Goal: Transaction & Acquisition: Purchase product/service

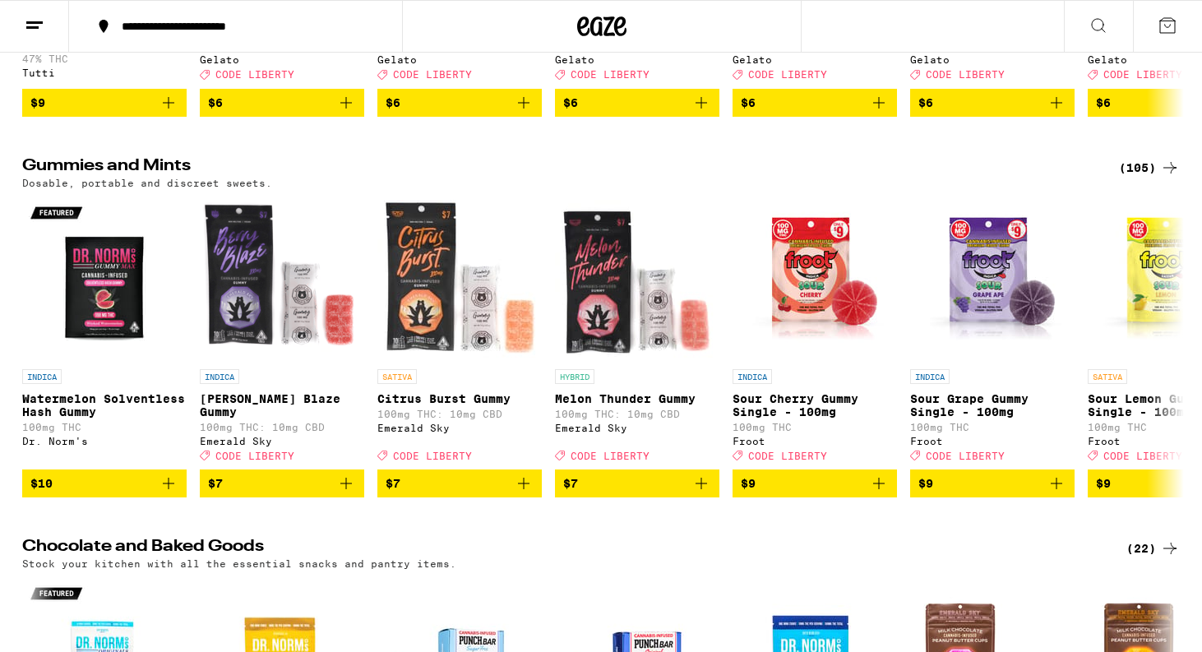
scroll to position [4509, 0]
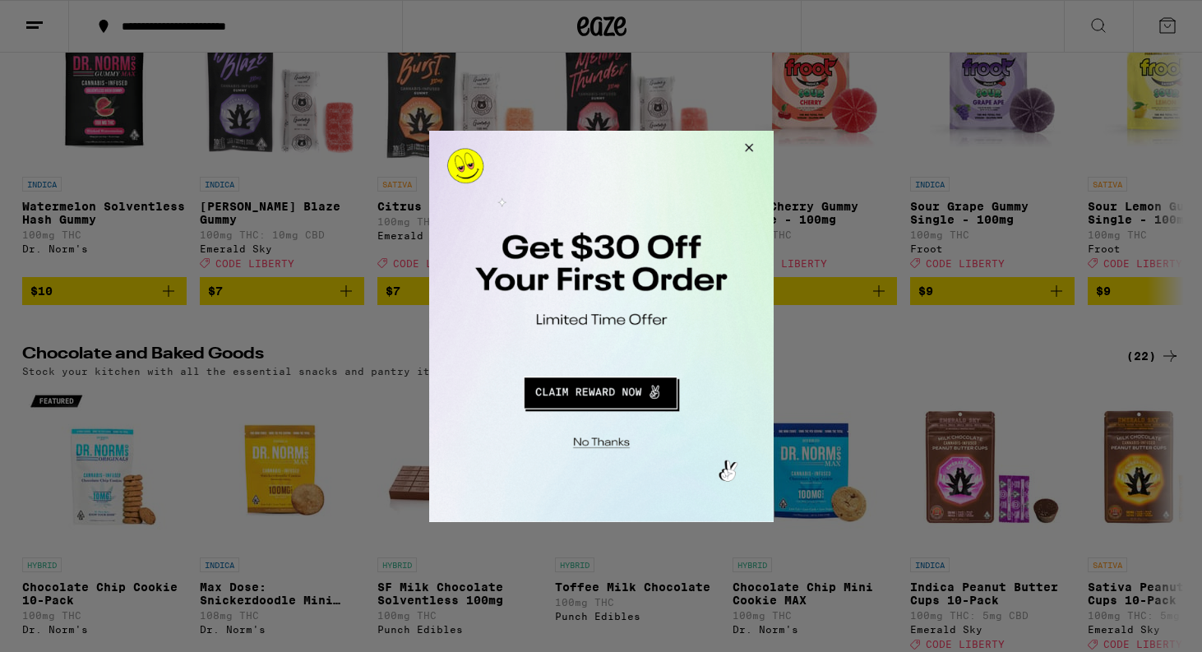
click at [1178, 86] on div at bounding box center [601, 326] width 1202 height 652
click at [751, 146] on button "Close Modal" at bounding box center [746, 149] width 44 height 39
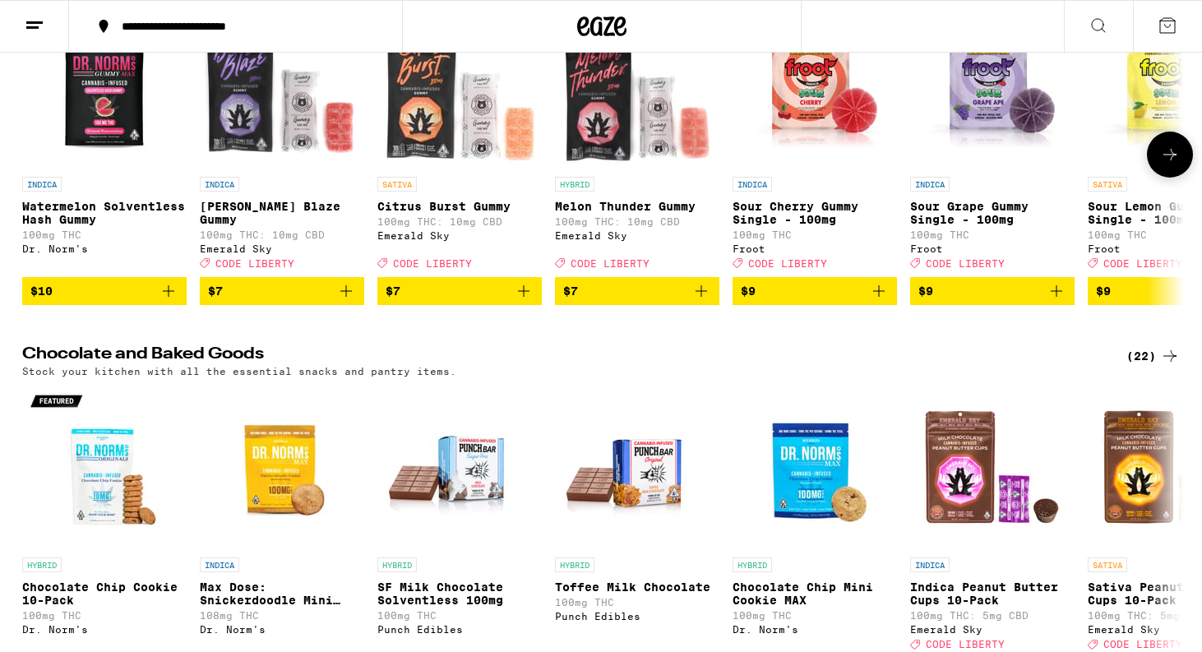
click at [1166, 164] on icon at bounding box center [1170, 155] width 20 height 20
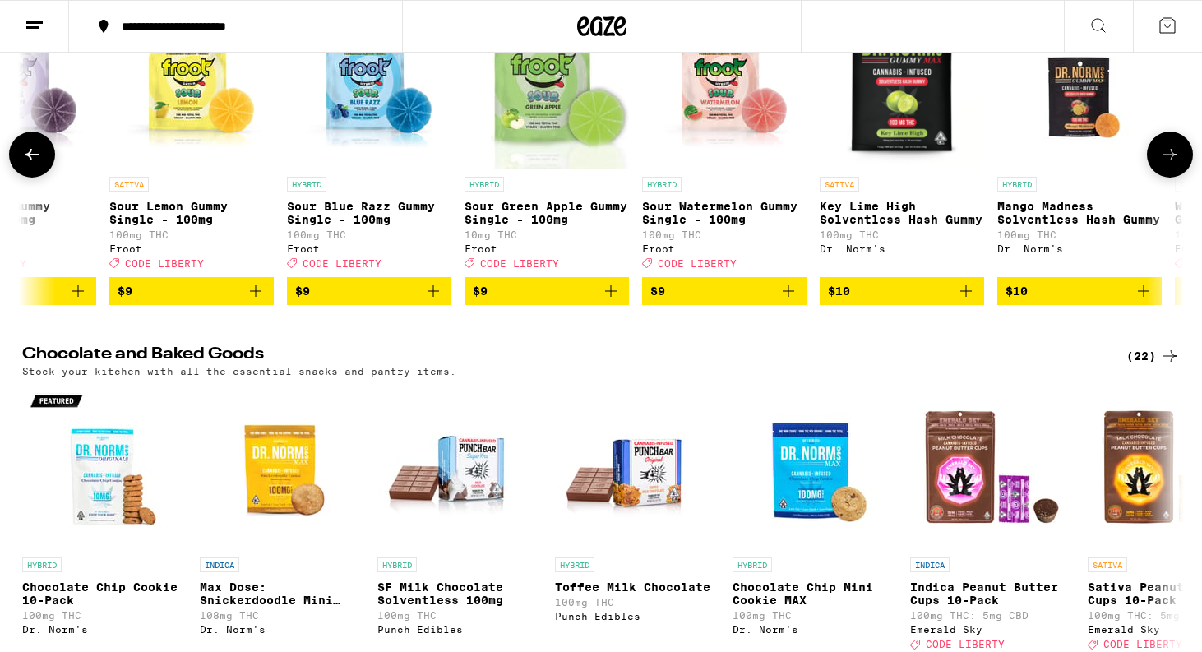
click at [1176, 164] on icon at bounding box center [1170, 155] width 20 height 20
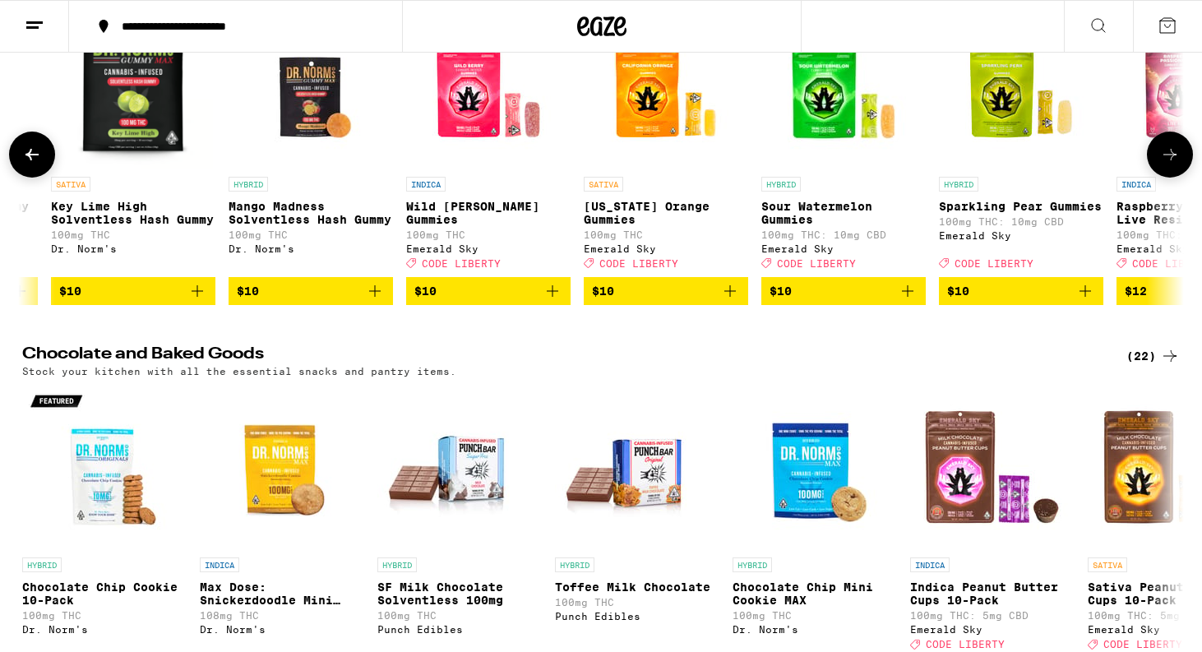
scroll to position [0, 1957]
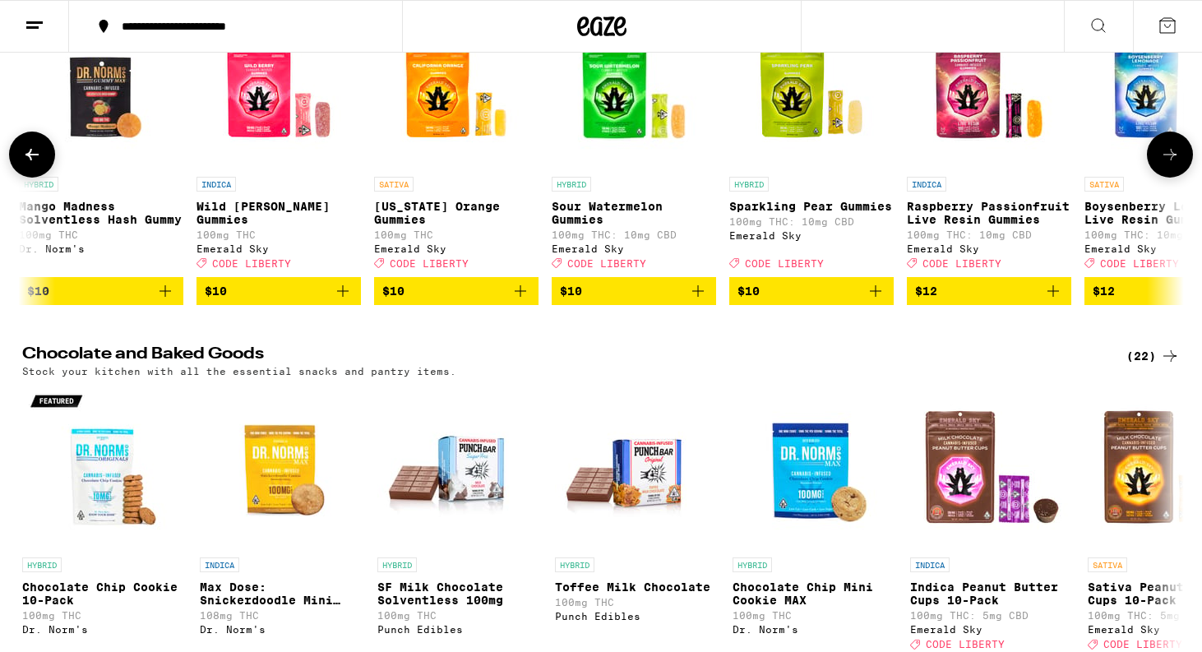
click at [1178, 164] on icon at bounding box center [1170, 155] width 20 height 20
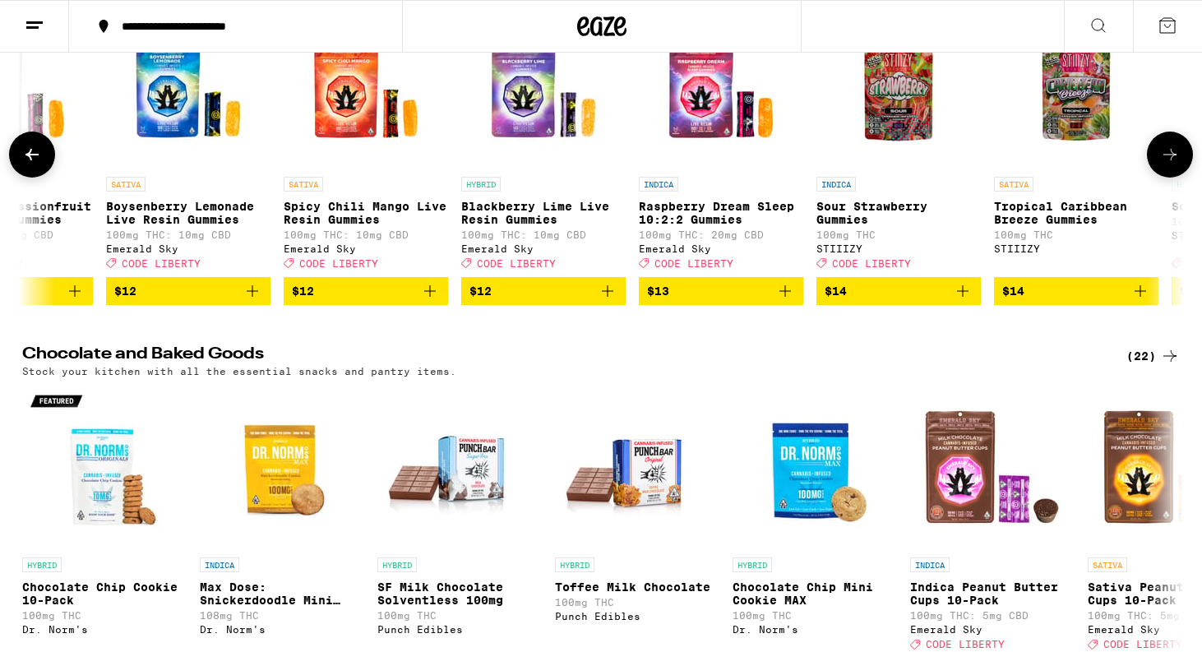
click at [32, 164] on icon at bounding box center [32, 155] width 20 height 20
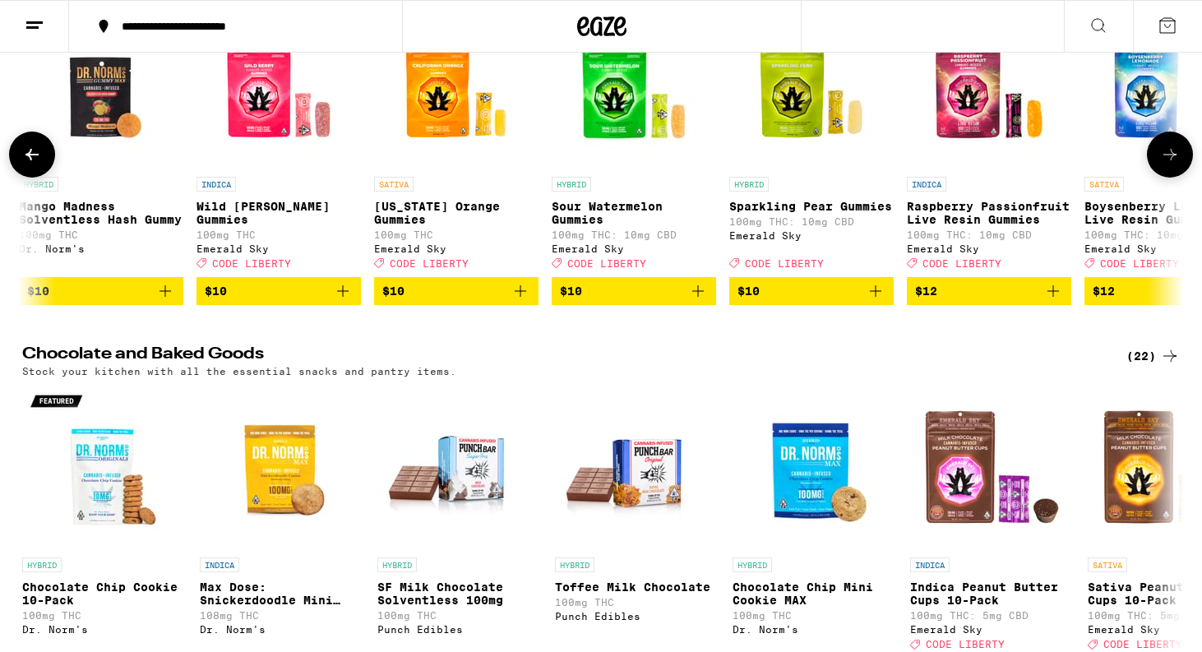
click at [34, 164] on icon at bounding box center [32, 155] width 20 height 20
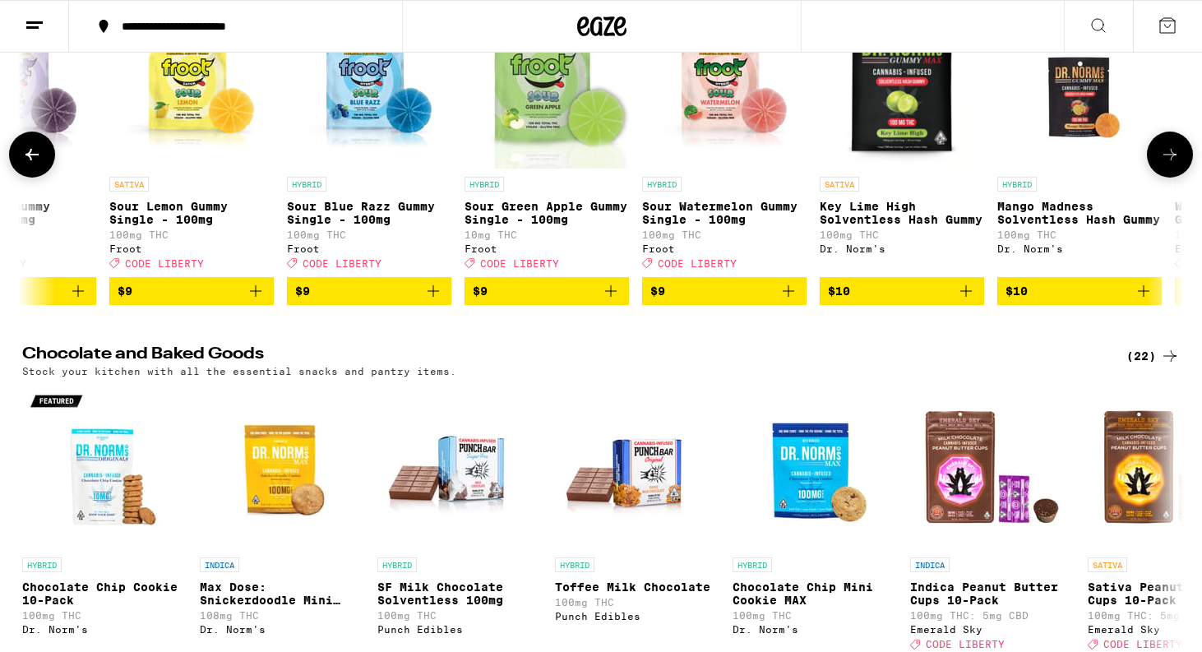
click at [35, 164] on icon at bounding box center [32, 155] width 20 height 20
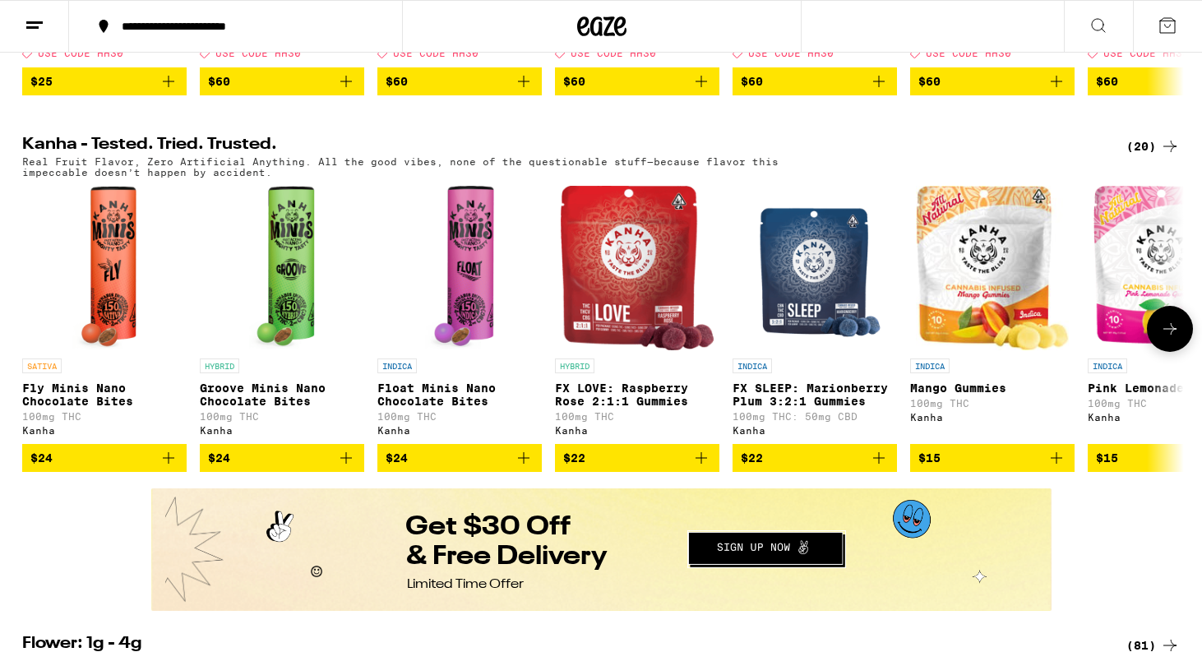
scroll to position [866, 0]
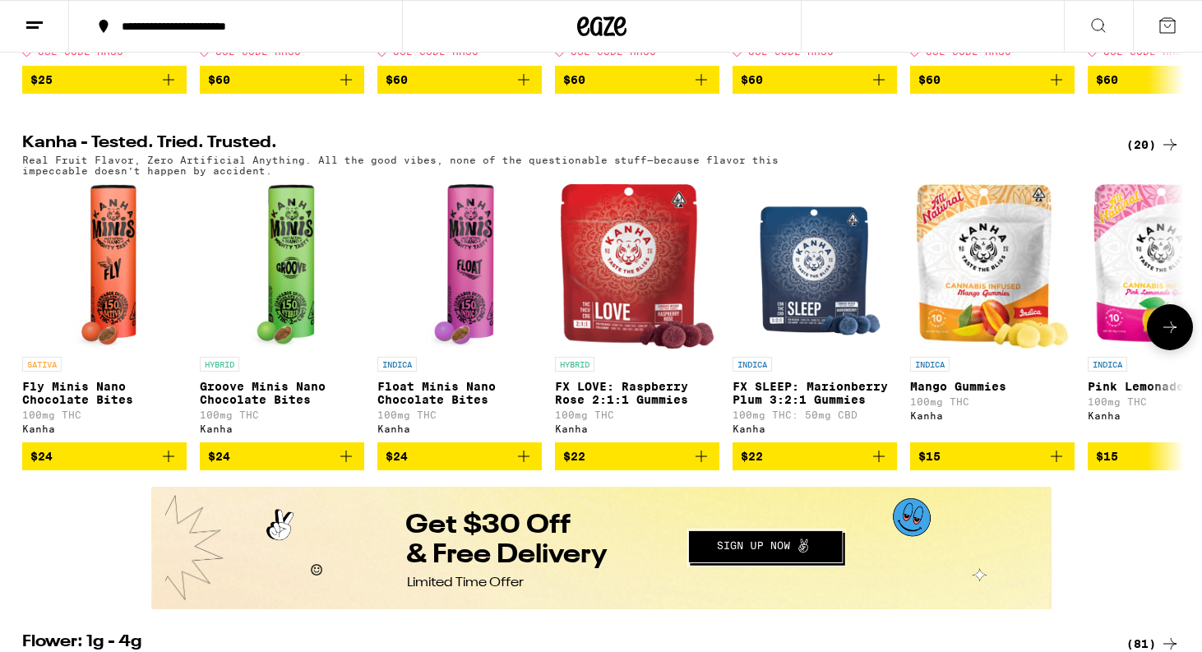
click at [1176, 337] on icon at bounding box center [1170, 327] width 20 height 20
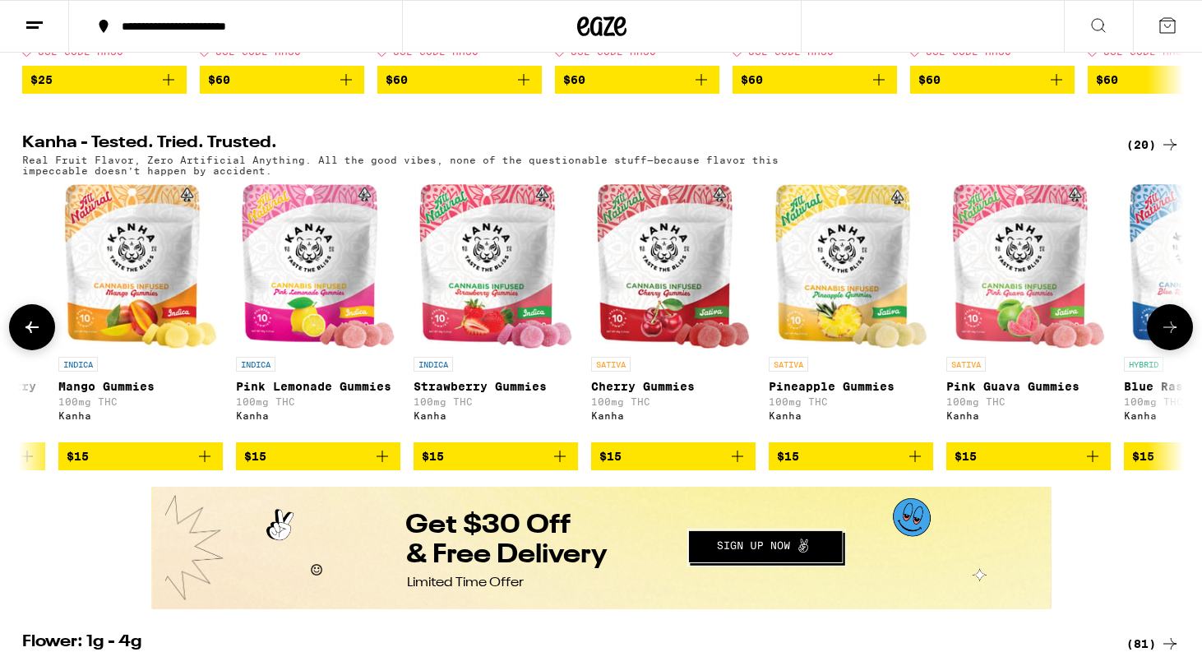
scroll to position [0, 979]
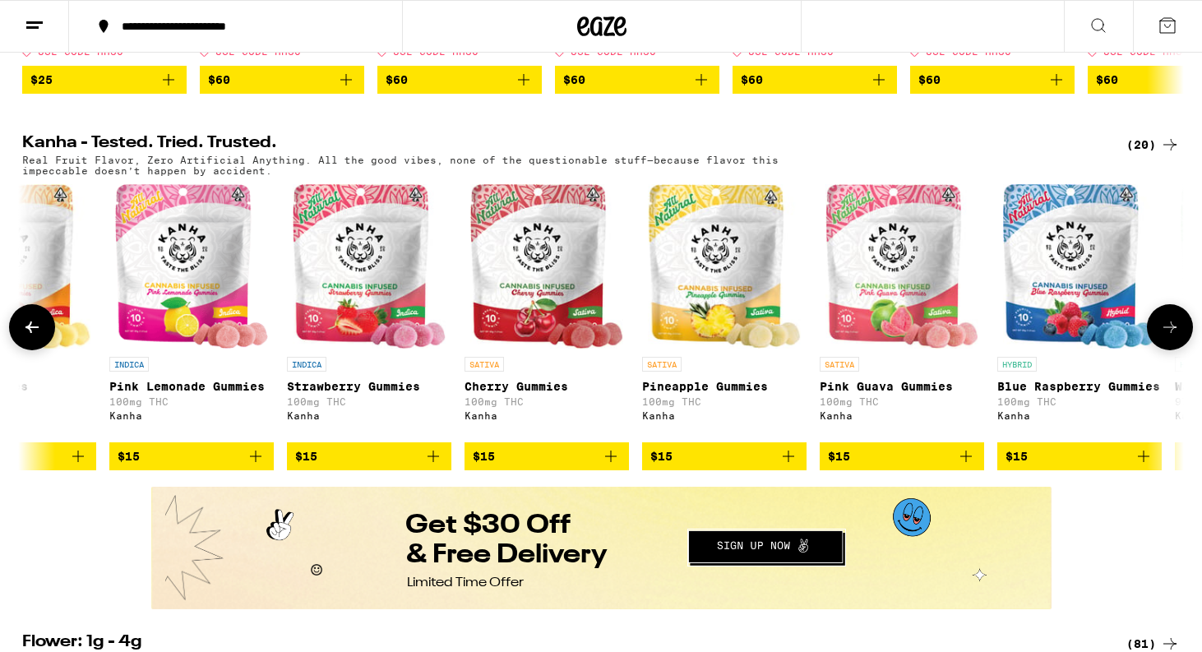
click at [39, 337] on icon at bounding box center [32, 327] width 20 height 20
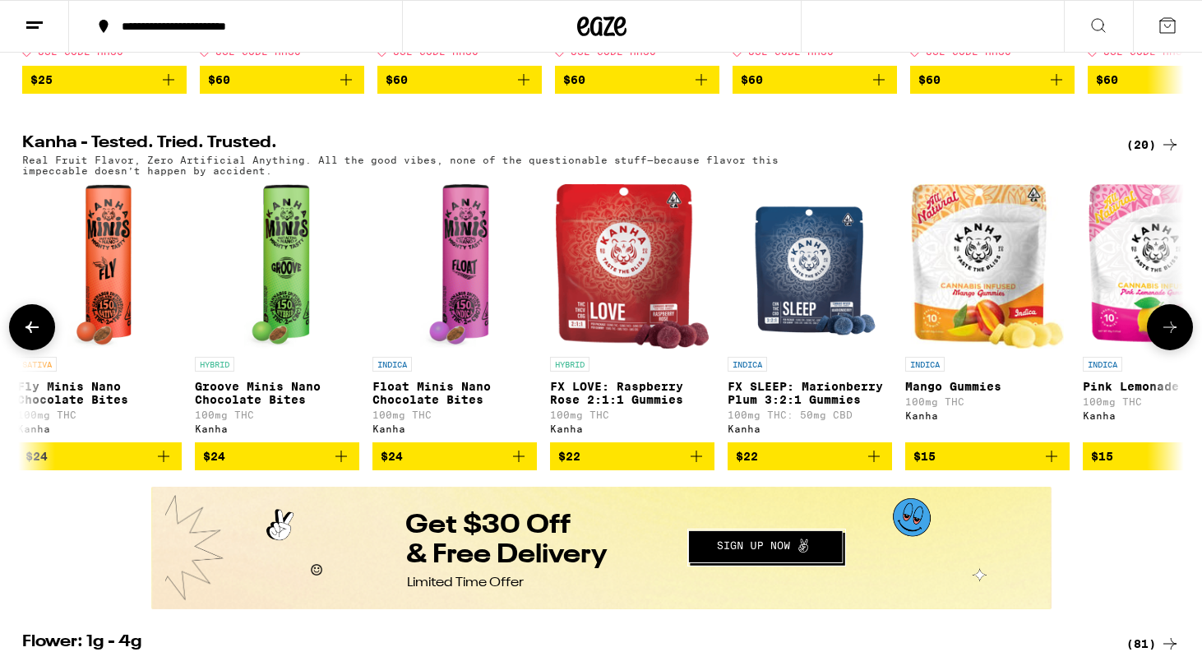
scroll to position [0, 0]
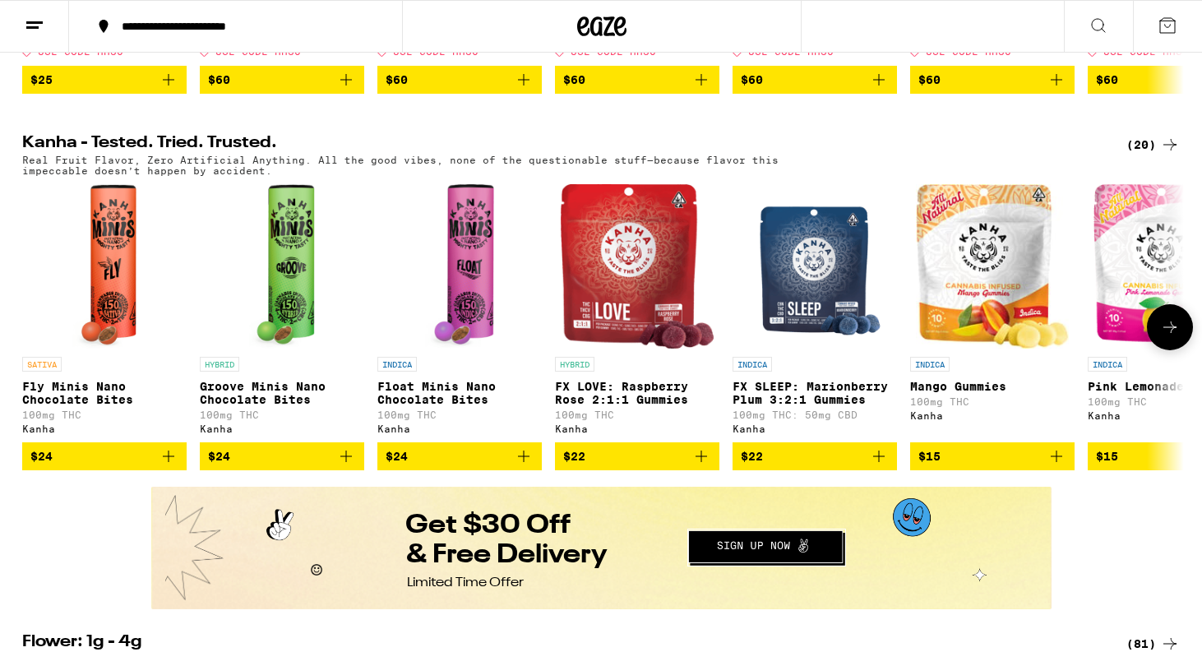
click at [39, 350] on div at bounding box center [32, 327] width 46 height 46
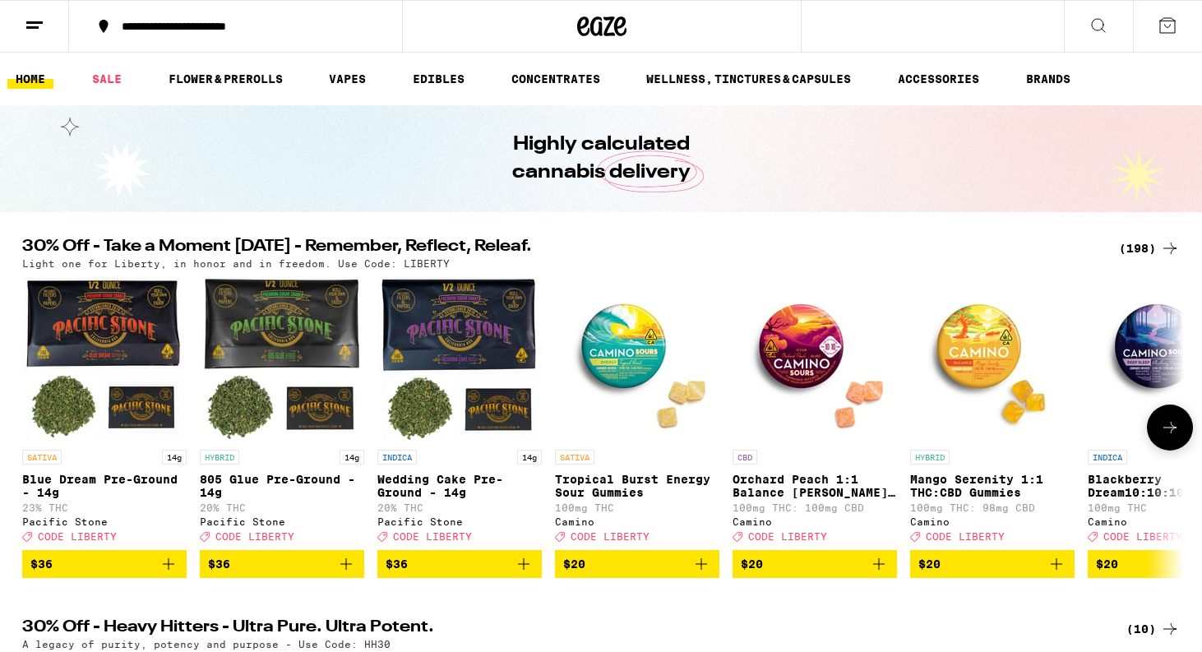
click at [1173, 427] on icon at bounding box center [1170, 428] width 20 height 20
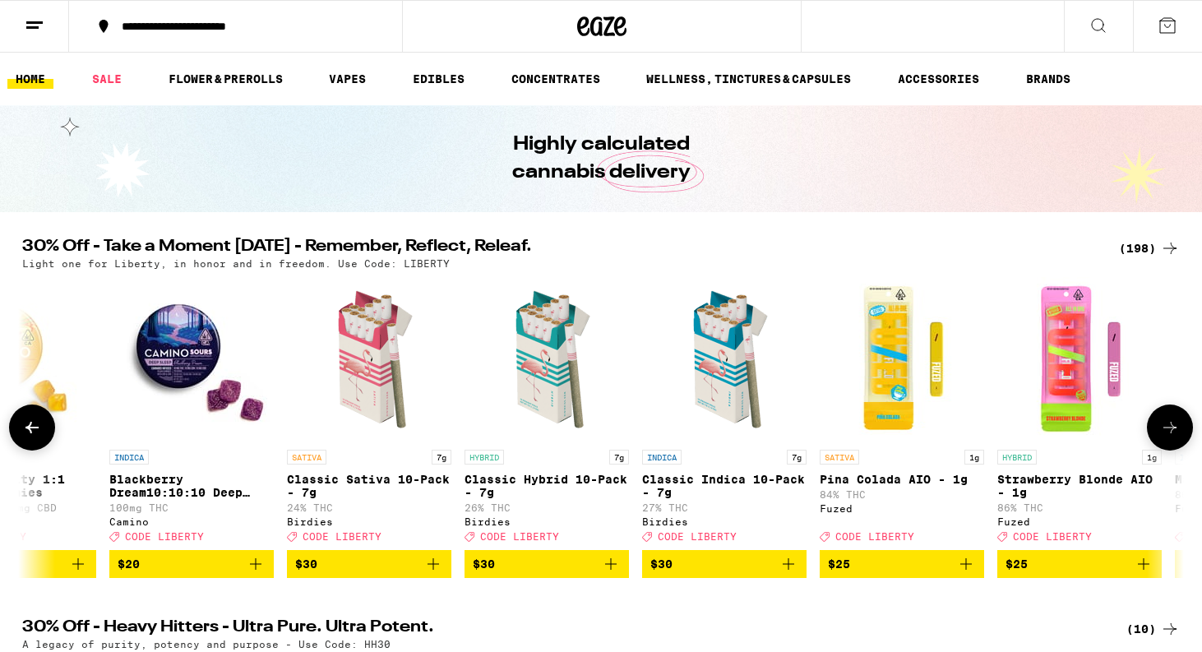
click at [1173, 427] on icon at bounding box center [1170, 428] width 20 height 20
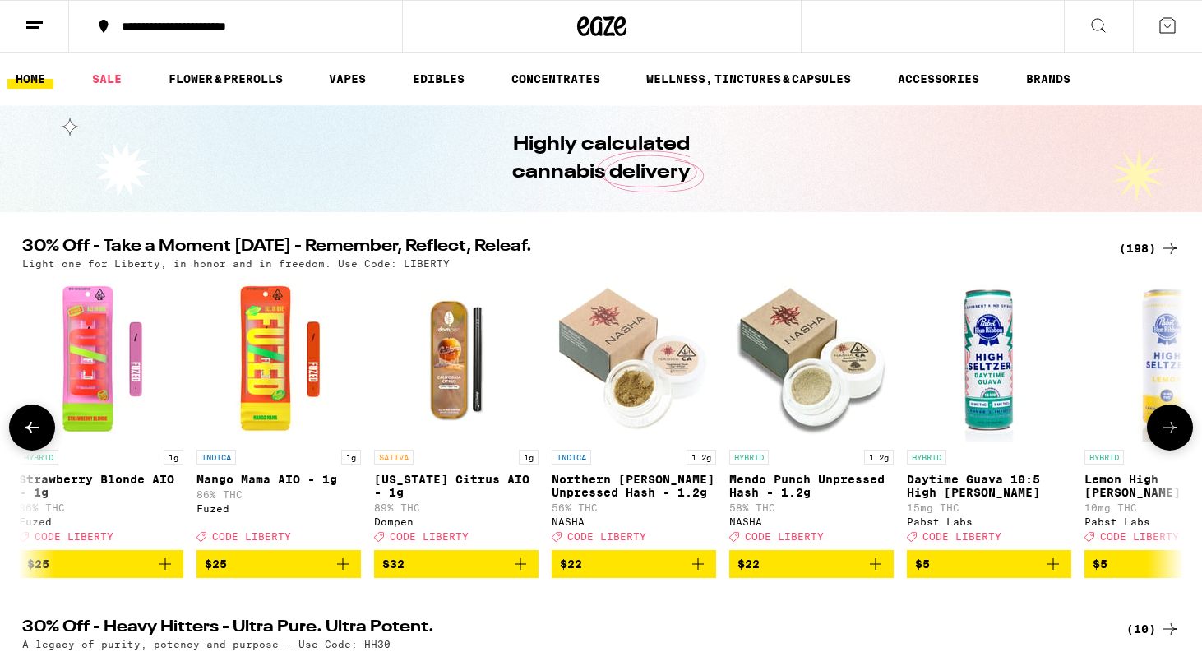
click at [1173, 426] on icon at bounding box center [1170, 428] width 20 height 20
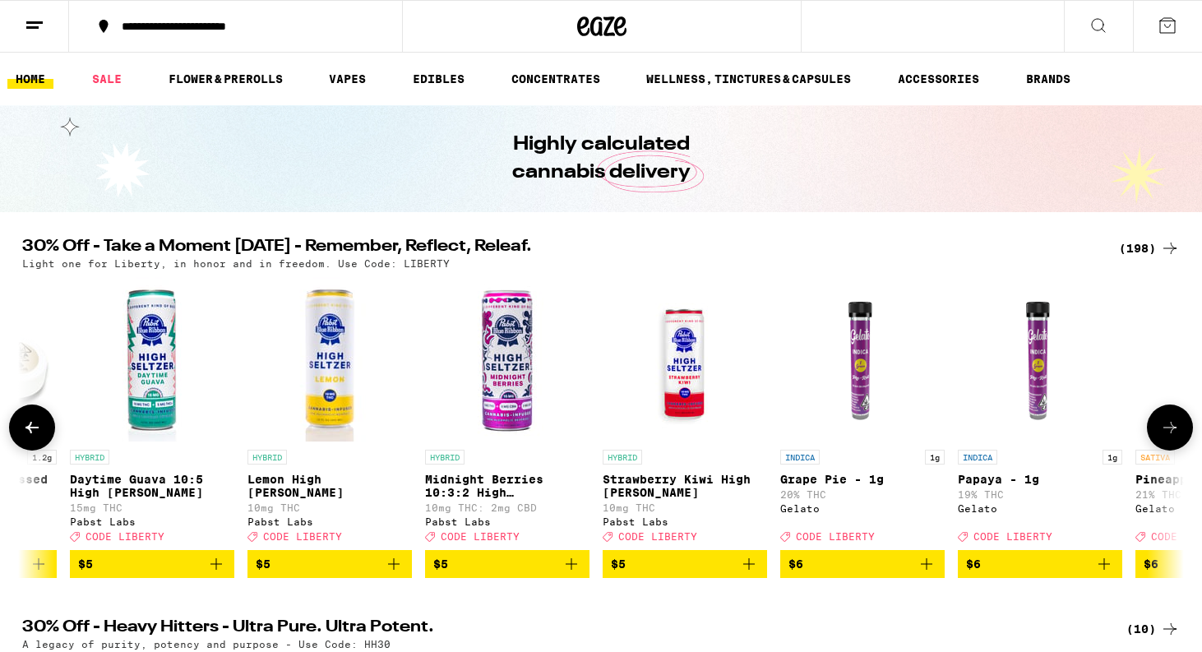
scroll to position [0, 2936]
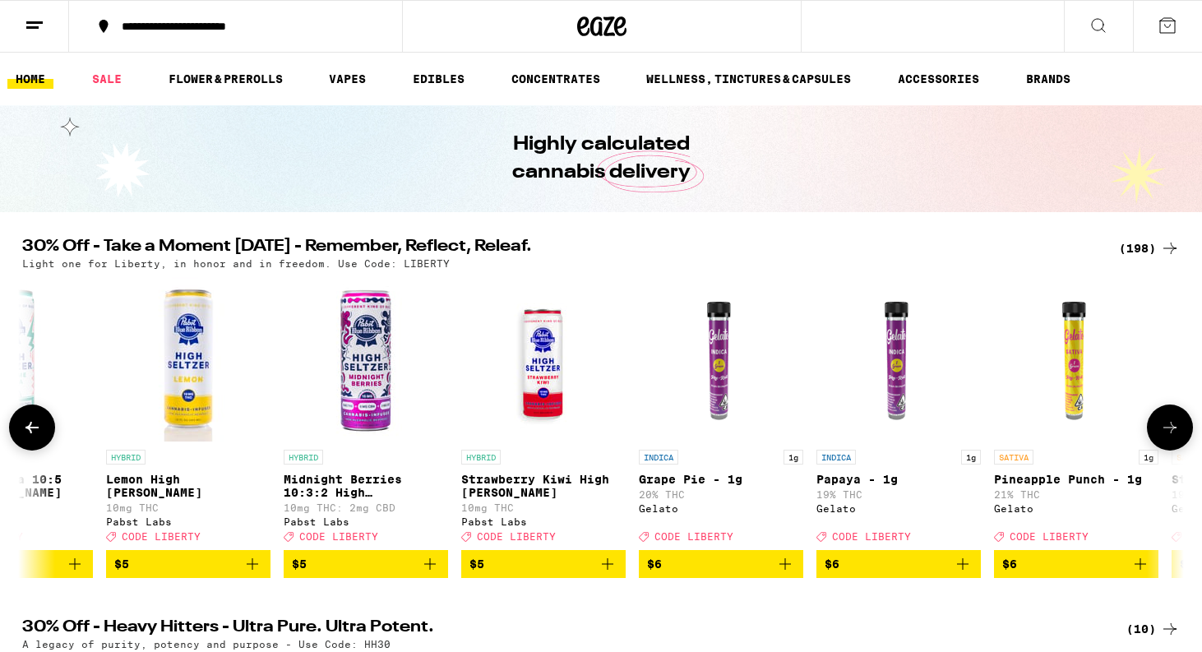
click at [1173, 427] on icon at bounding box center [1170, 428] width 20 height 20
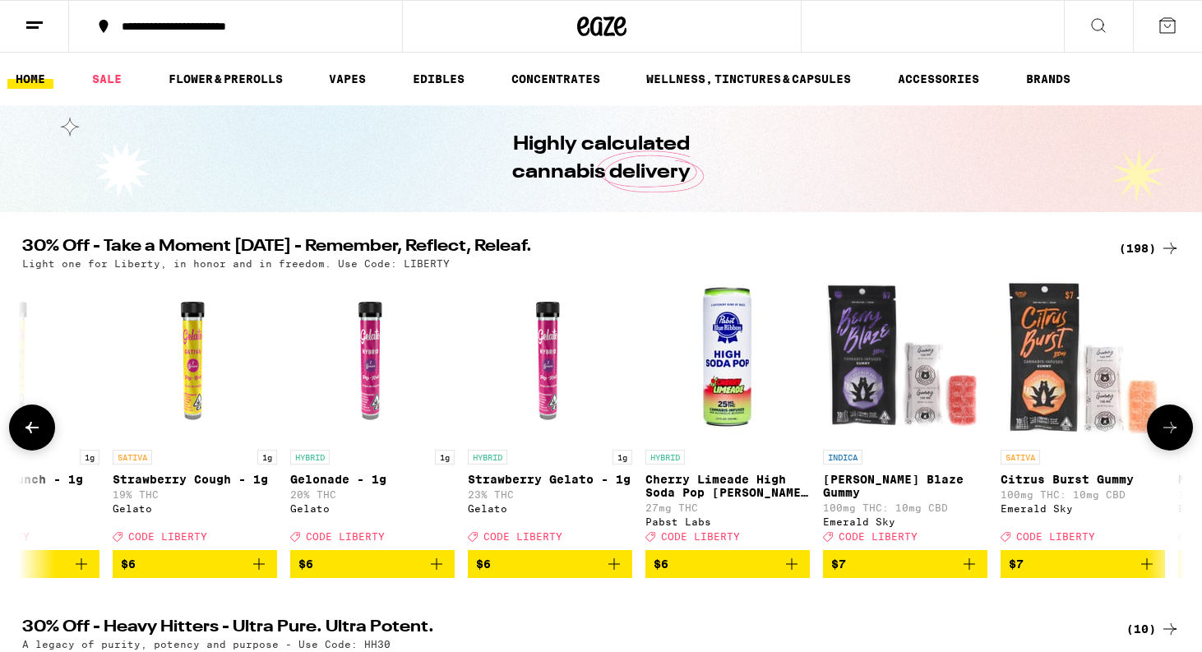
scroll to position [0, 3996]
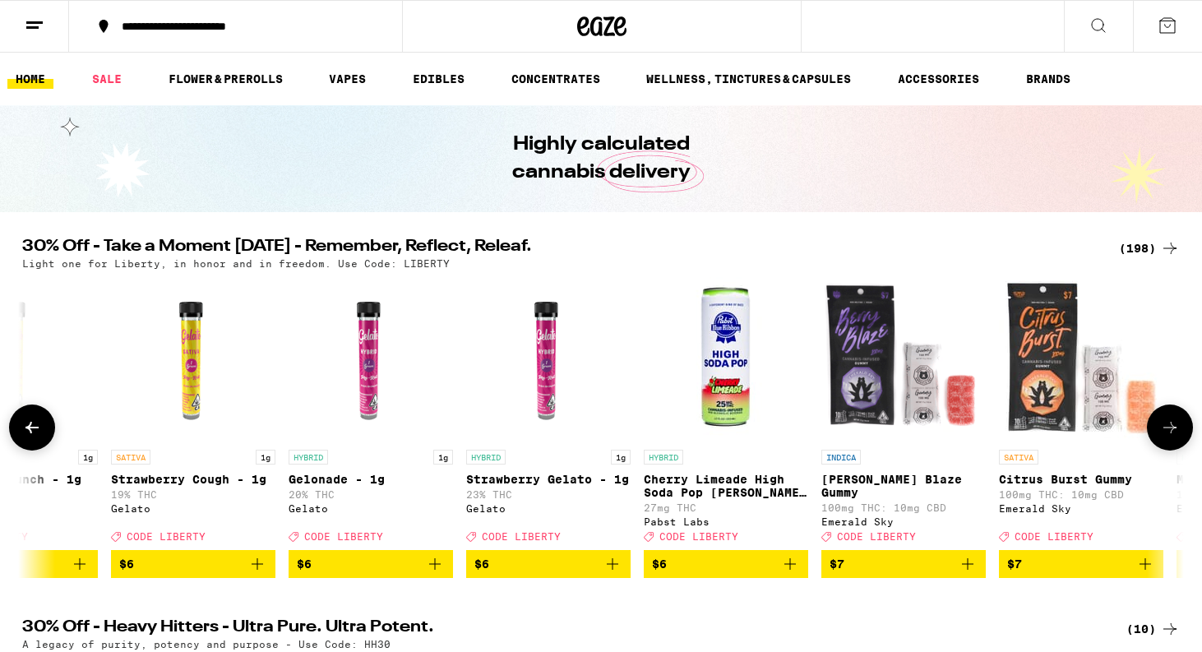
click at [1170, 432] on icon at bounding box center [1170, 428] width 20 height 20
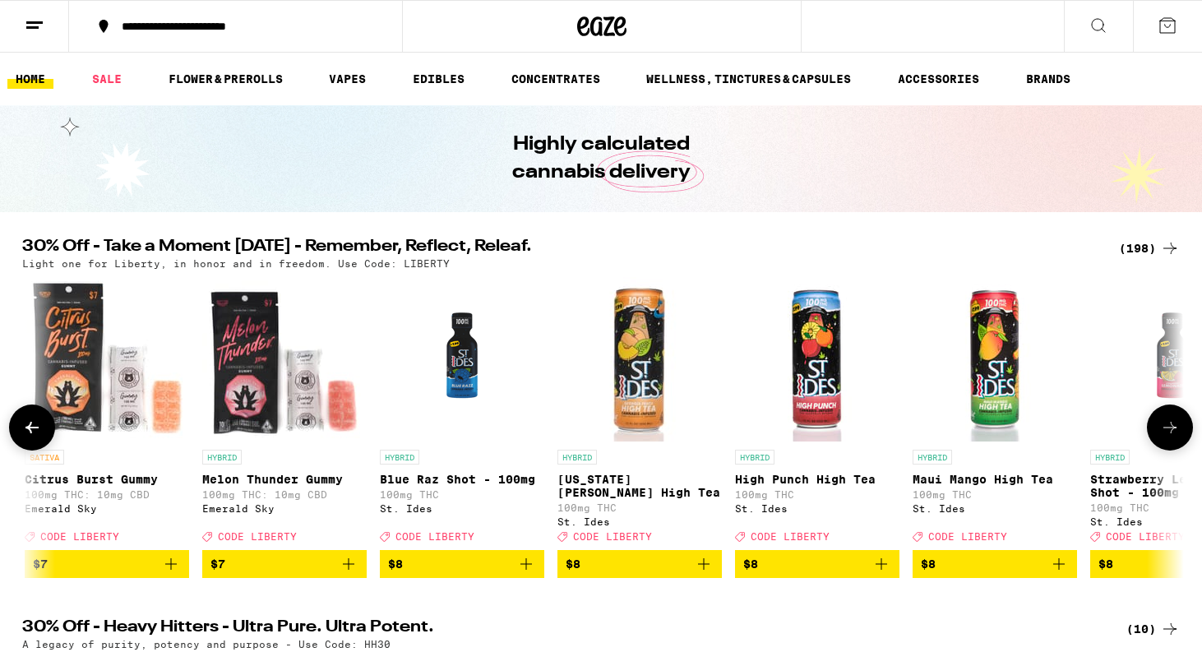
scroll to position [0, 4975]
